Goal: Task Accomplishment & Management: Manage account settings

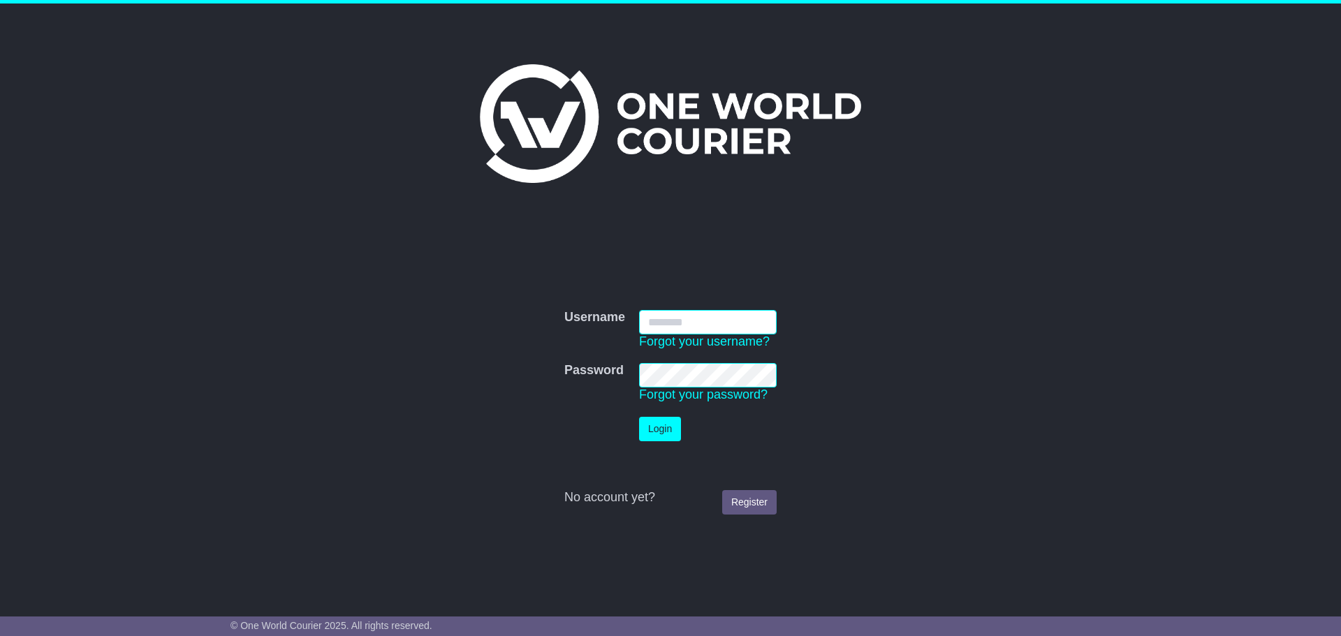
type input "**********"
drag, startPoint x: 632, startPoint y: 425, endPoint x: 658, endPoint y: 421, distance: 26.9
click at [634, 425] on tr "Login" at bounding box center [670, 429] width 226 height 38
click at [659, 421] on button "Login" at bounding box center [660, 429] width 42 height 24
